Goal: Task Accomplishment & Management: Use online tool/utility

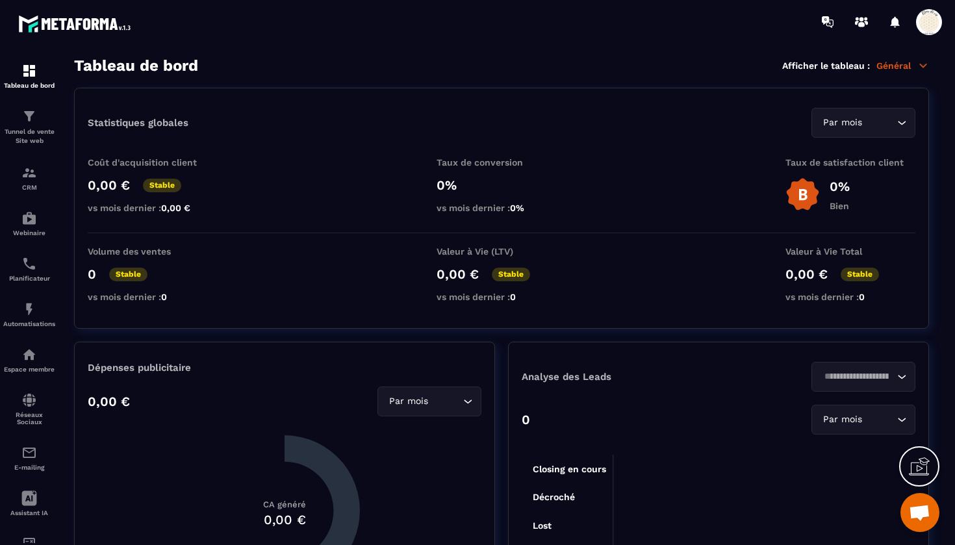
scroll to position [14339, 0]
click at [31, 117] on img at bounding box center [29, 116] width 16 height 16
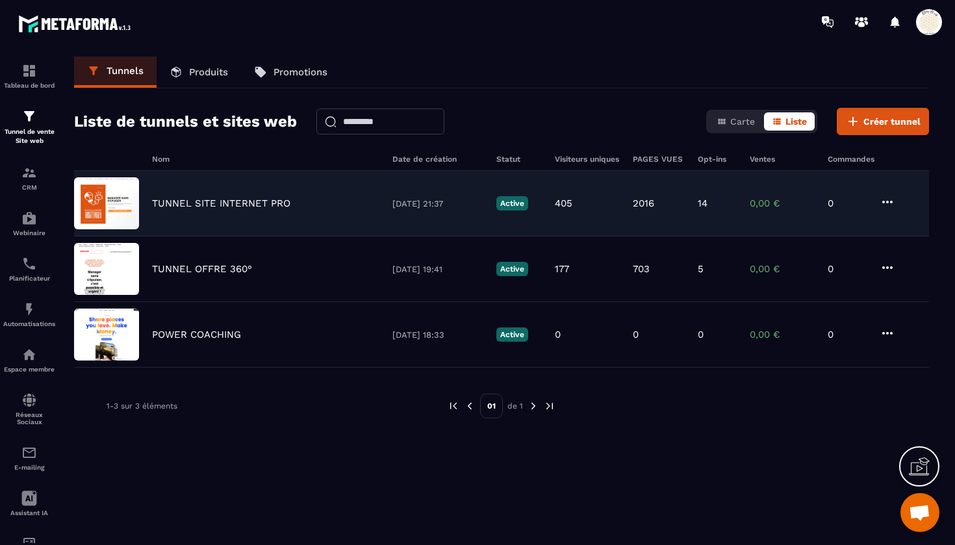
click at [115, 199] on img at bounding box center [106, 203] width 65 height 52
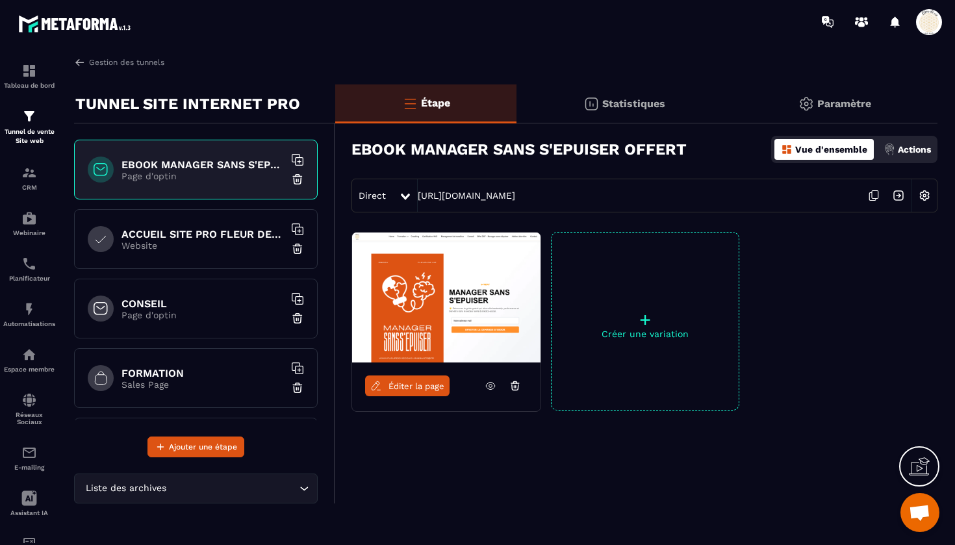
click at [173, 242] on p "Website" at bounding box center [202, 245] width 162 height 10
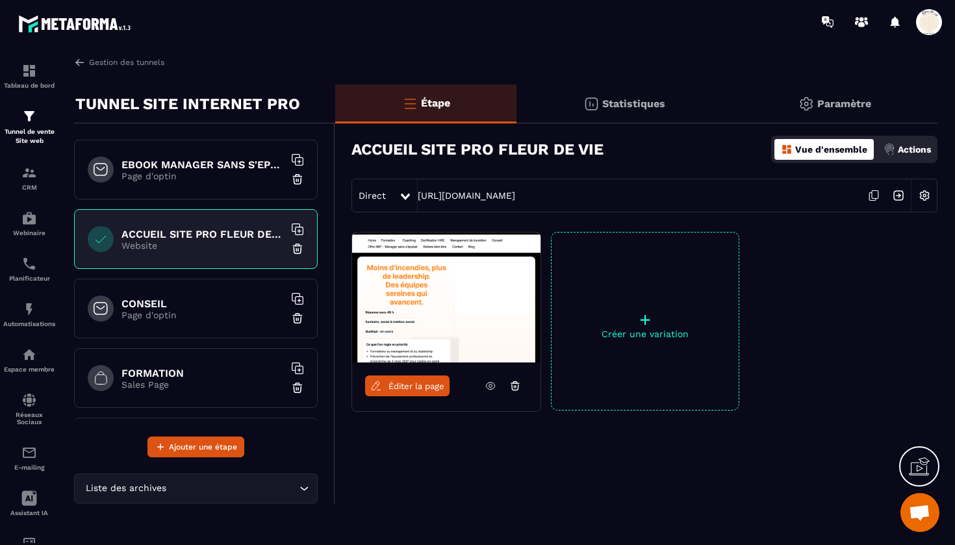
click at [402, 382] on span "Éditer la page" at bounding box center [416, 386] width 56 height 10
